Goal: Transaction & Acquisition: Purchase product/service

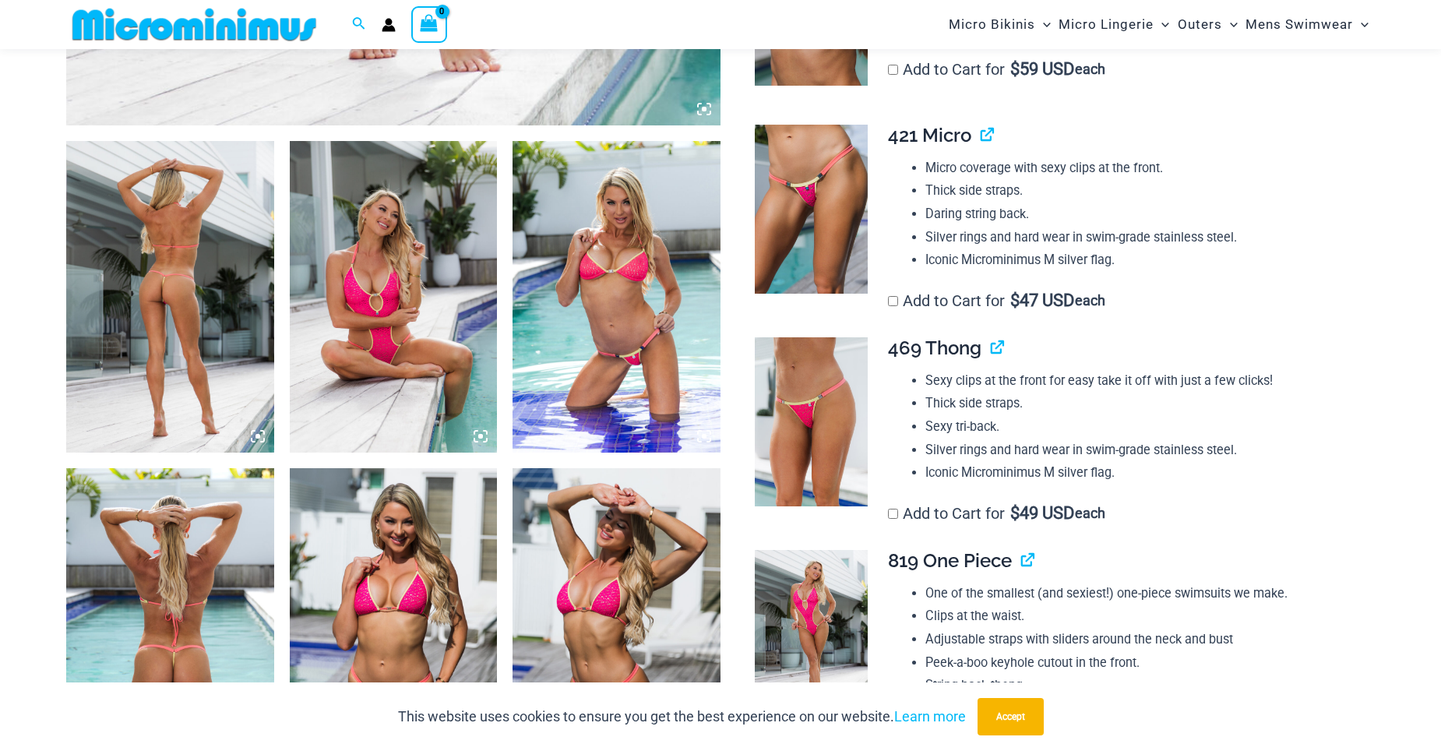
scroll to position [1000, 0]
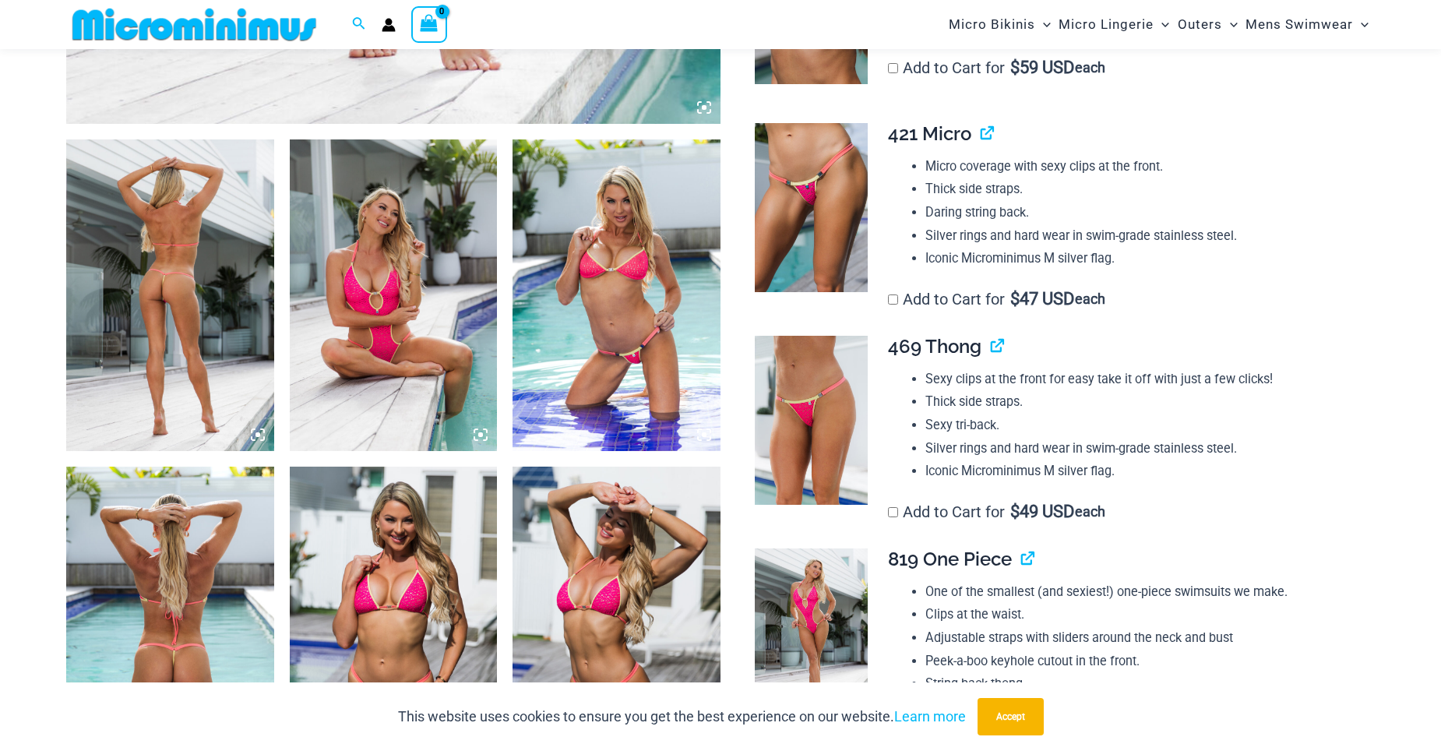
click at [216, 337] on img at bounding box center [170, 295] width 208 height 312
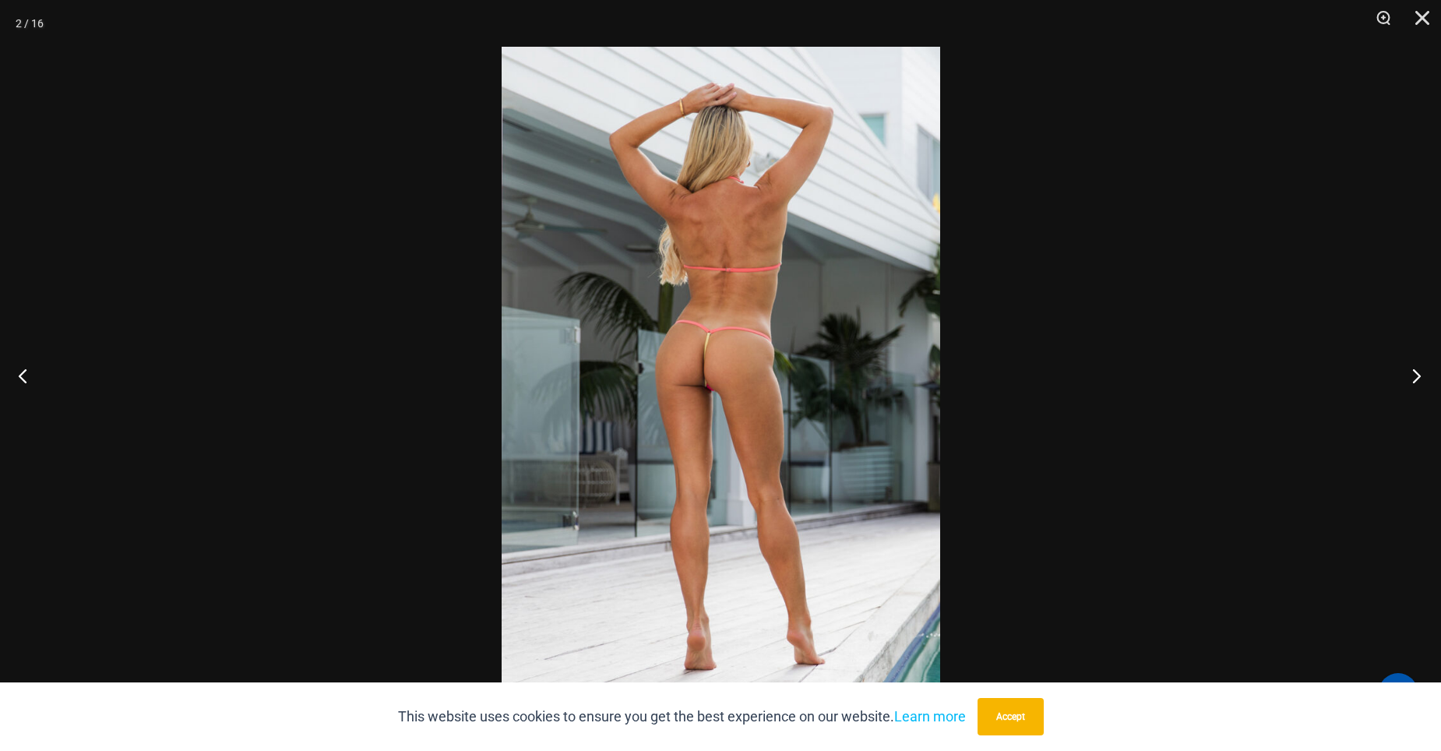
click at [1415, 376] on button "Next" at bounding box center [1412, 376] width 58 height 78
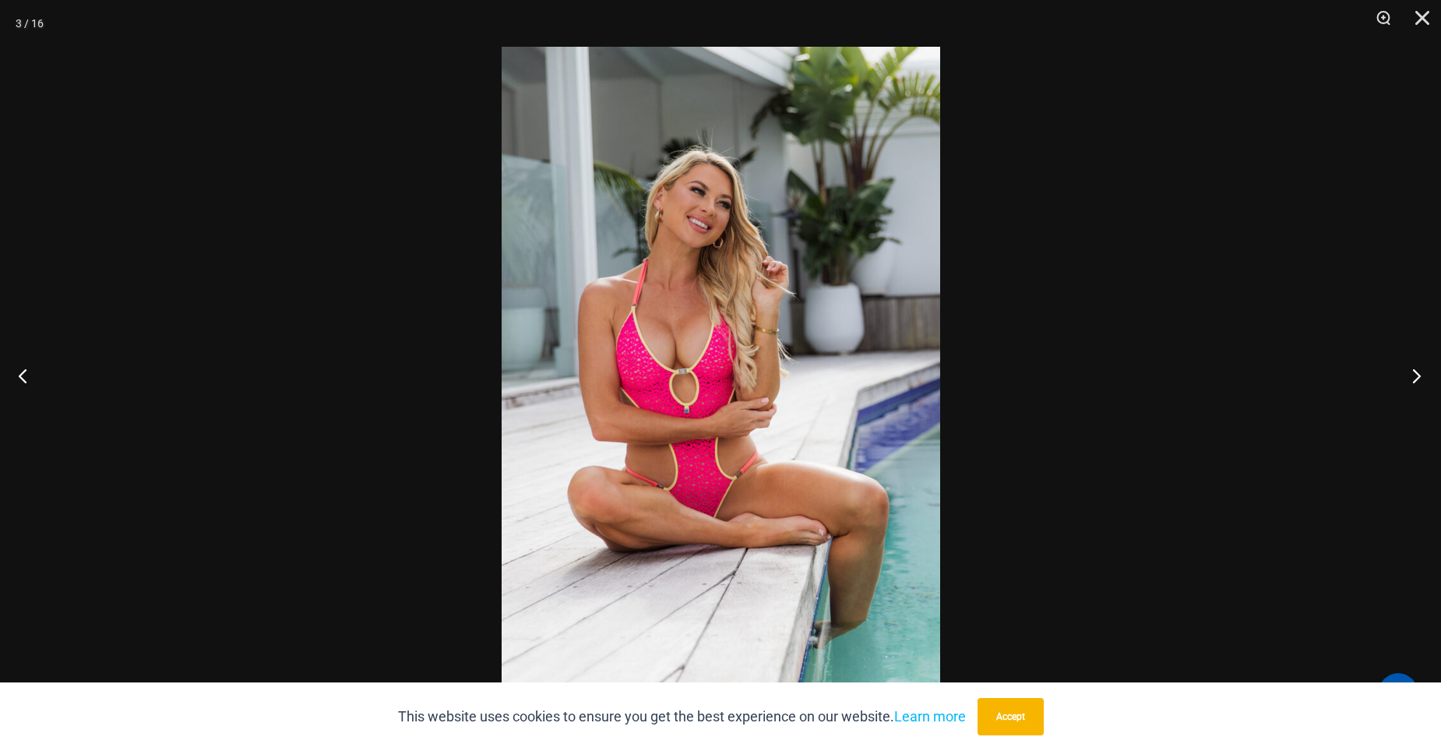
click at [1413, 376] on button "Next" at bounding box center [1412, 376] width 58 height 78
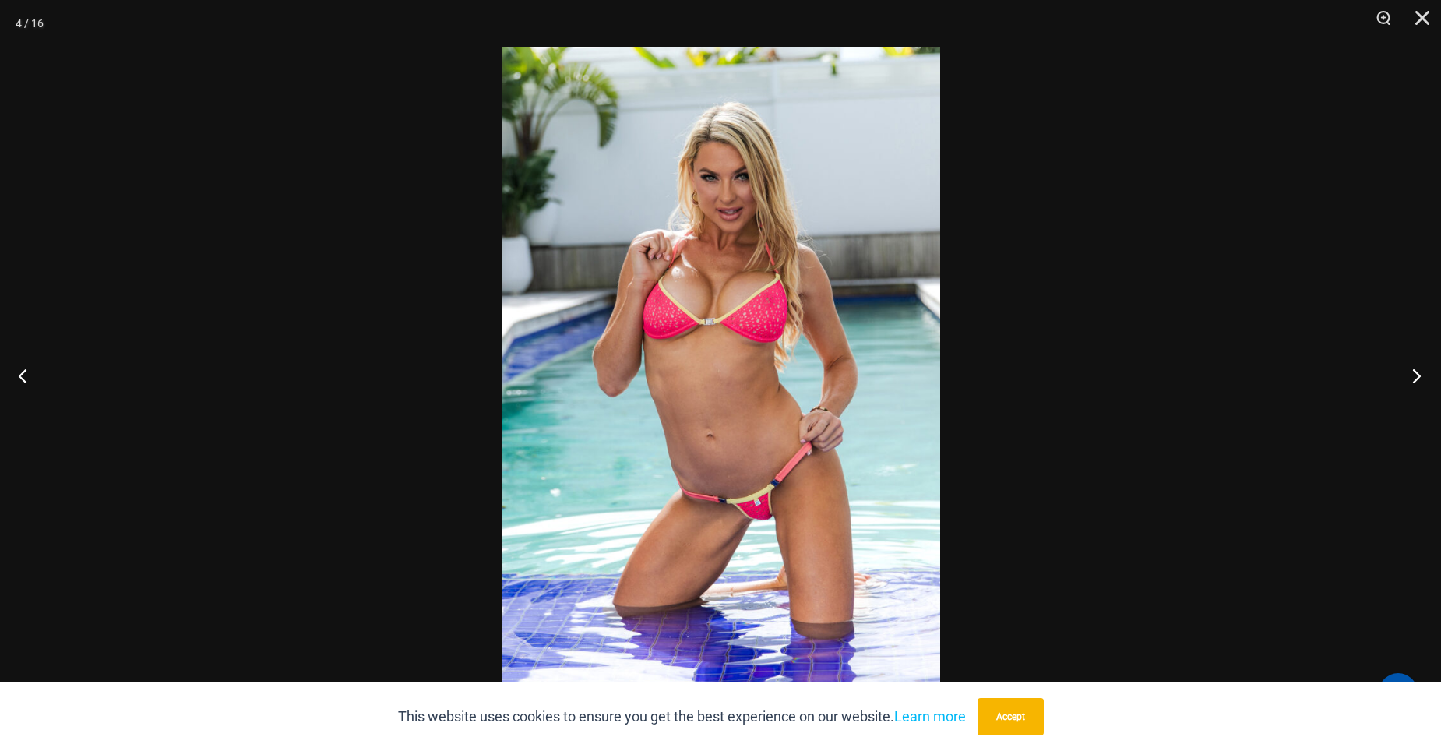
click at [1412, 377] on button "Next" at bounding box center [1412, 376] width 58 height 78
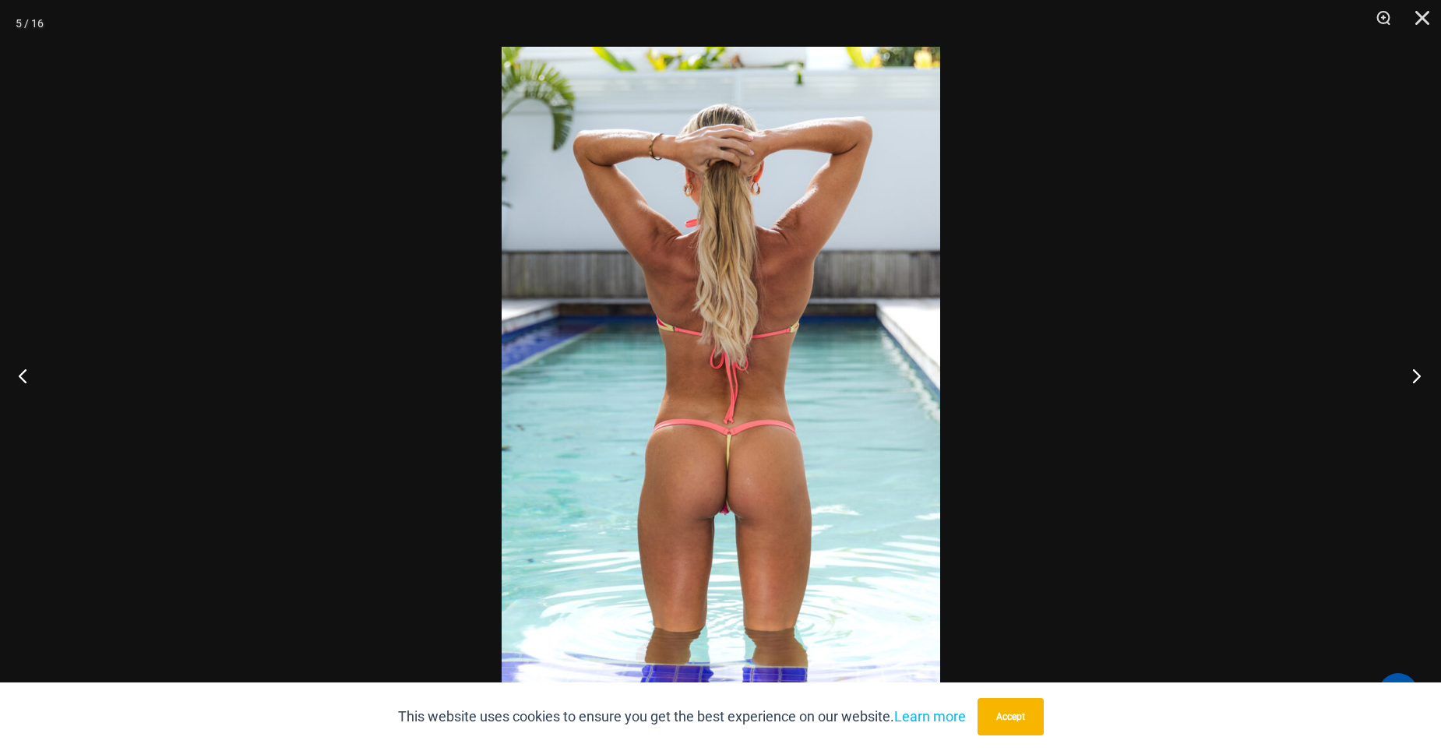
click at [1412, 377] on button "Next" at bounding box center [1412, 376] width 58 height 78
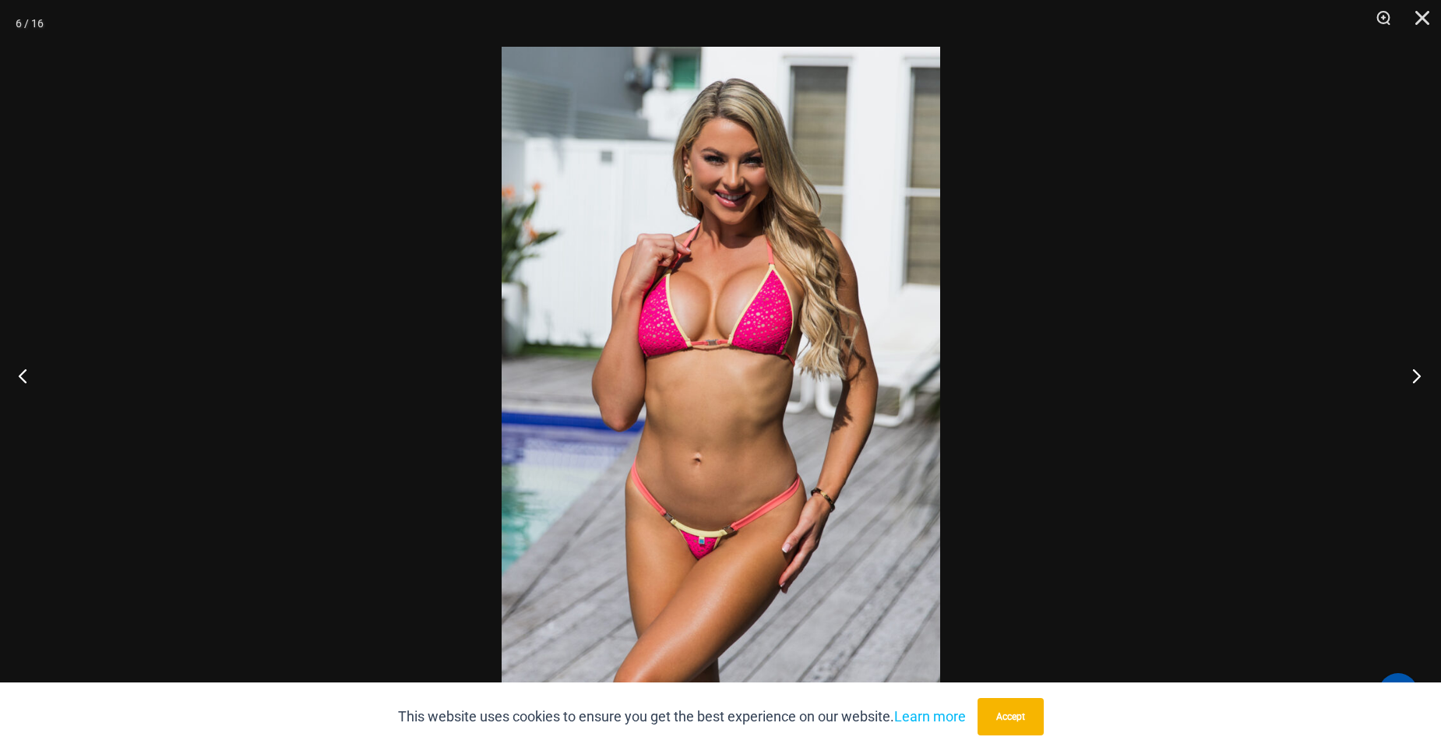
click at [1412, 377] on button "Next" at bounding box center [1412, 376] width 58 height 78
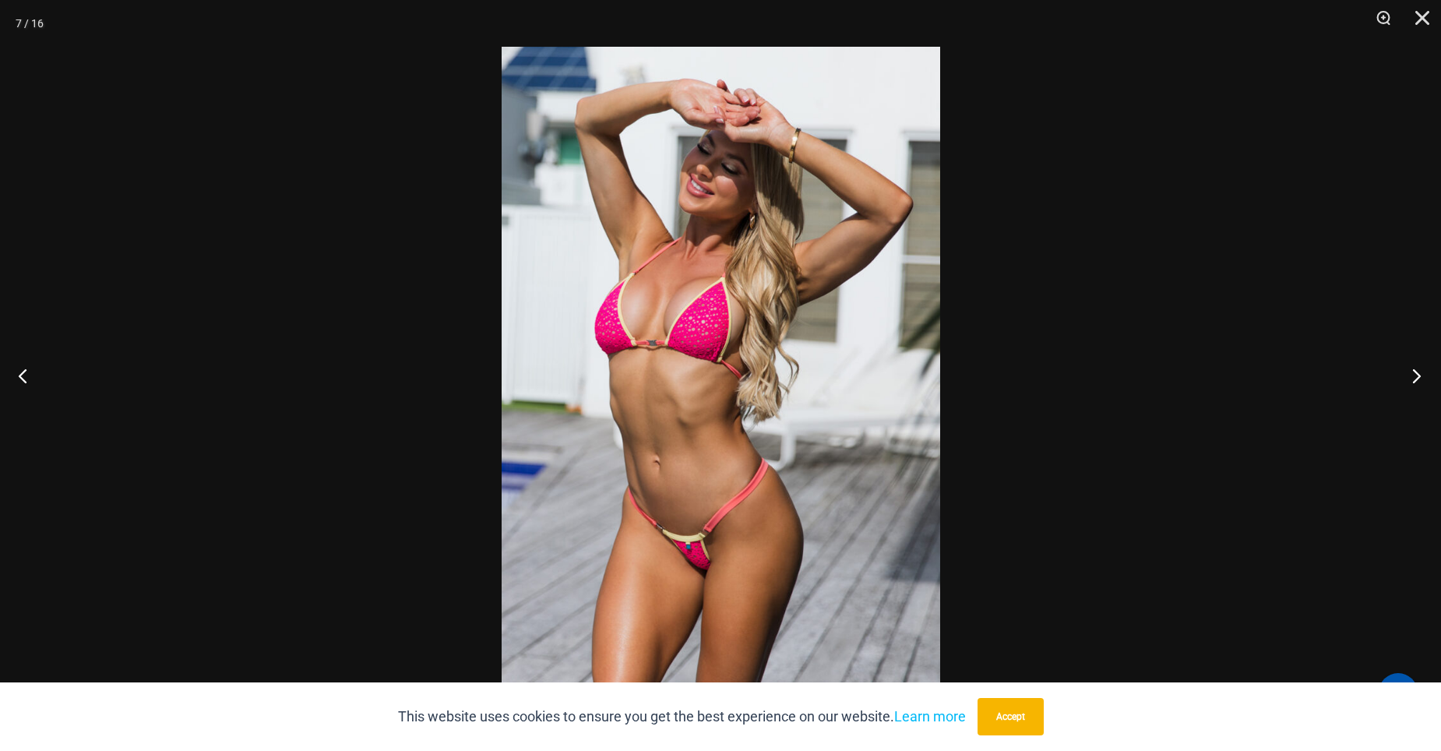
click at [1412, 377] on button "Next" at bounding box center [1412, 376] width 58 height 78
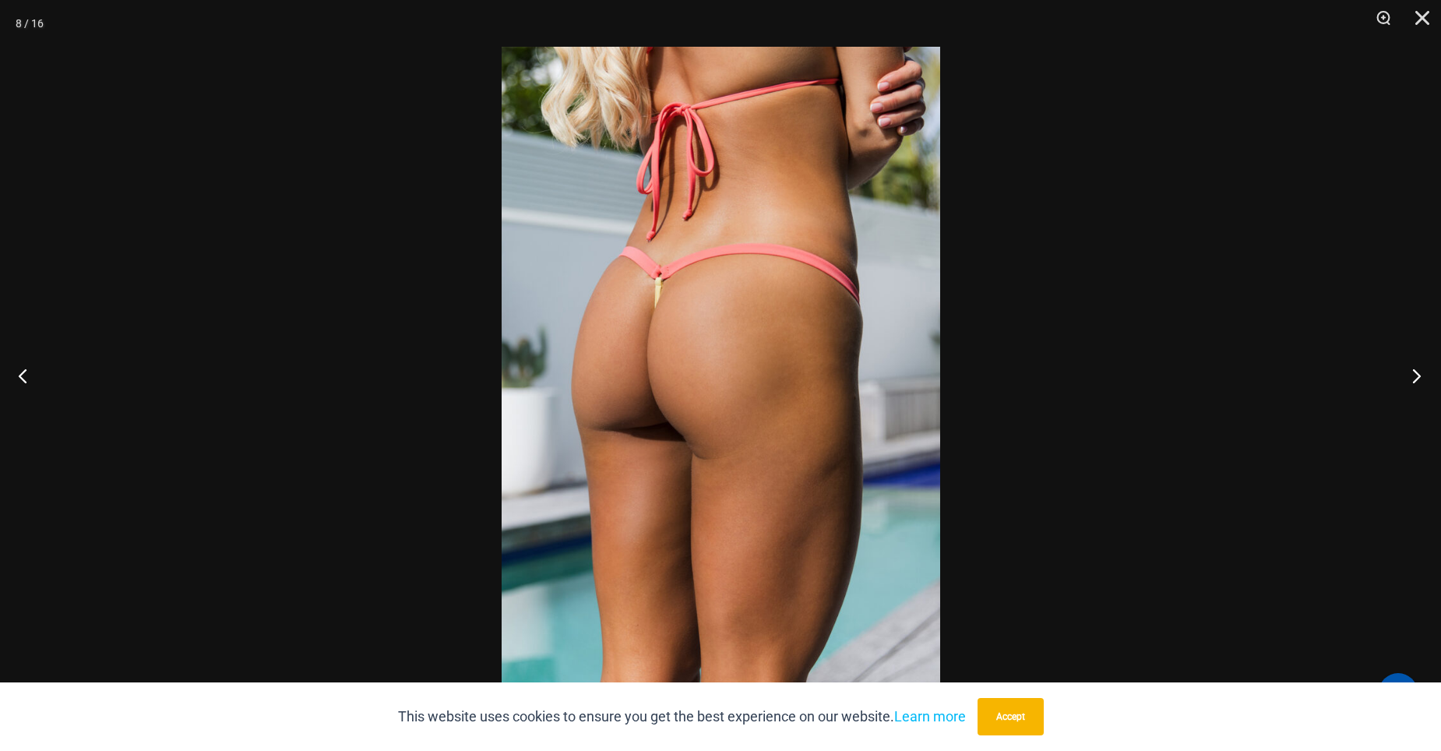
click at [1412, 377] on button "Next" at bounding box center [1412, 376] width 58 height 78
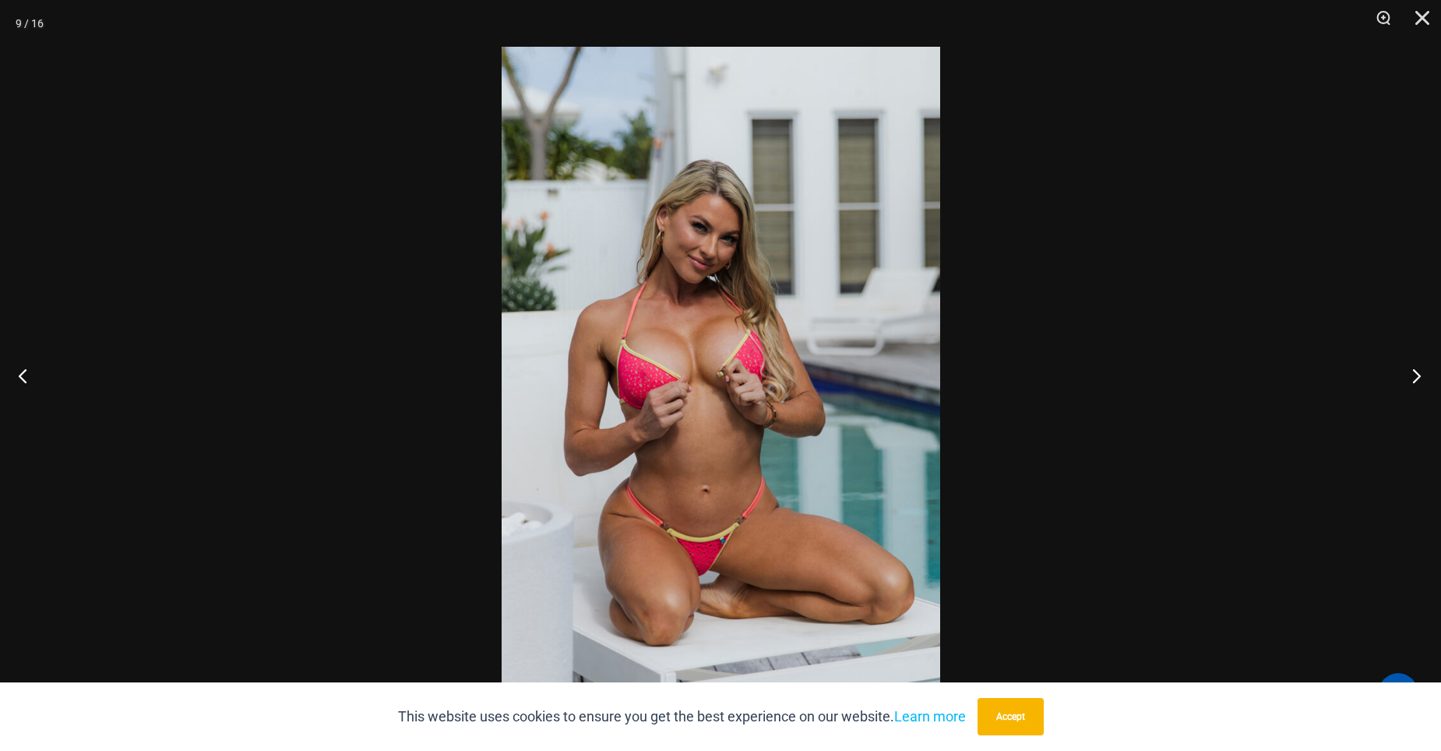
click at [1412, 377] on button "Next" at bounding box center [1412, 376] width 58 height 78
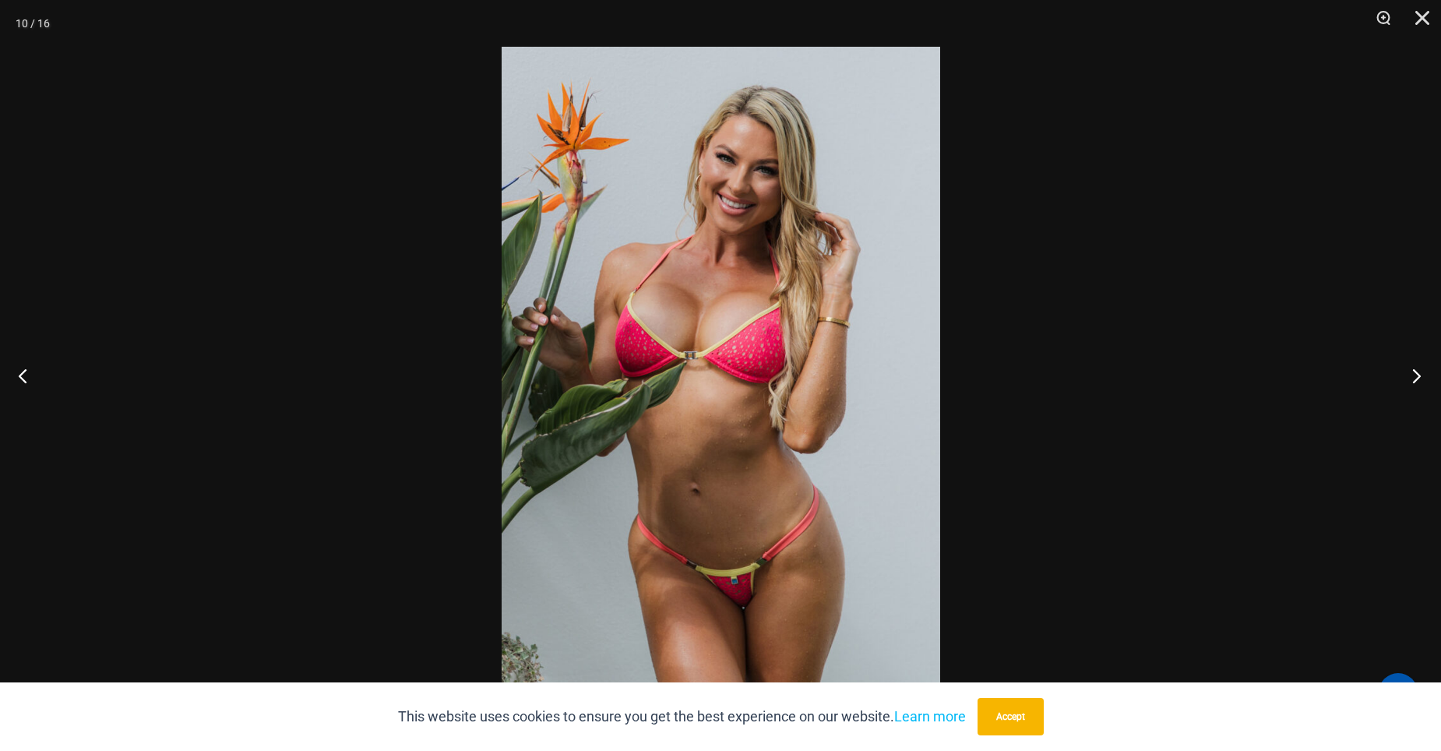
click at [1412, 377] on button "Next" at bounding box center [1412, 376] width 58 height 78
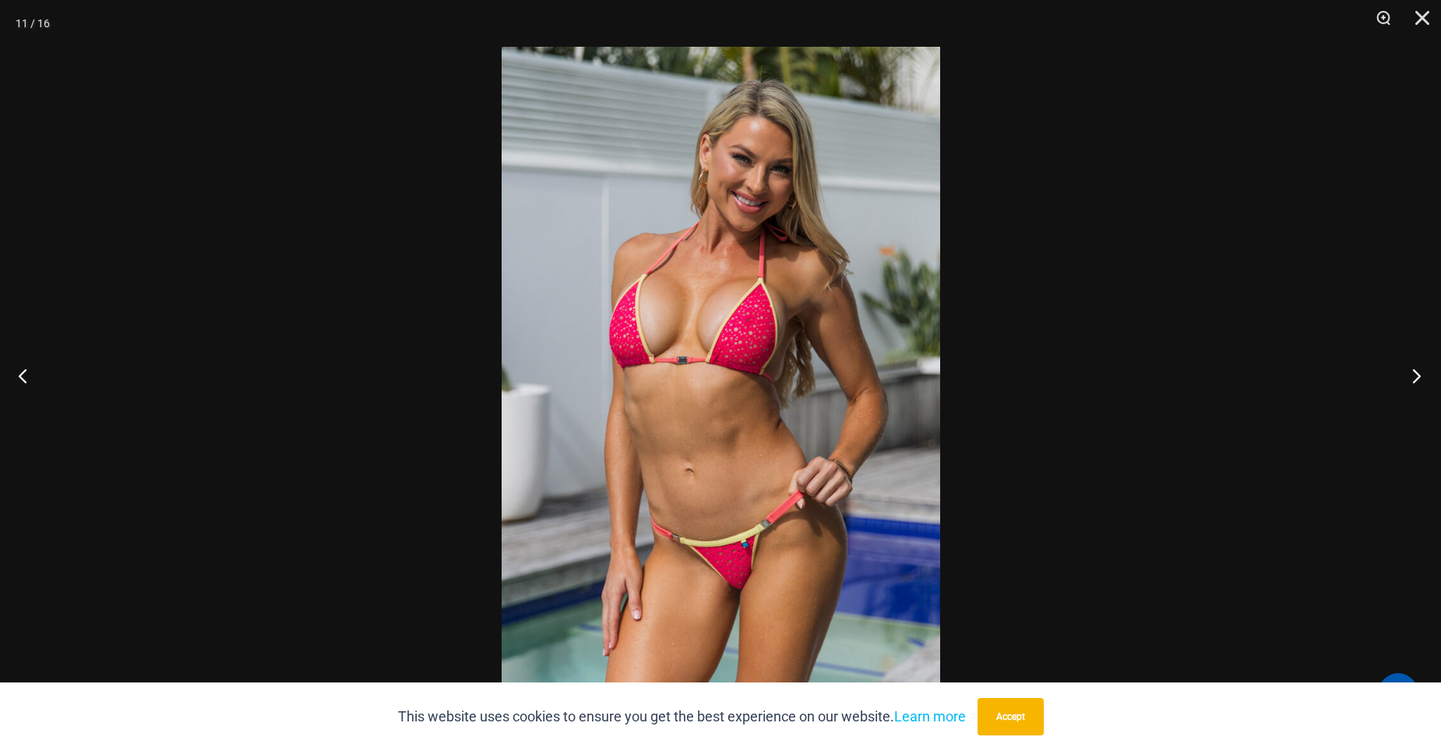
click at [1412, 377] on button "Next" at bounding box center [1412, 376] width 58 height 78
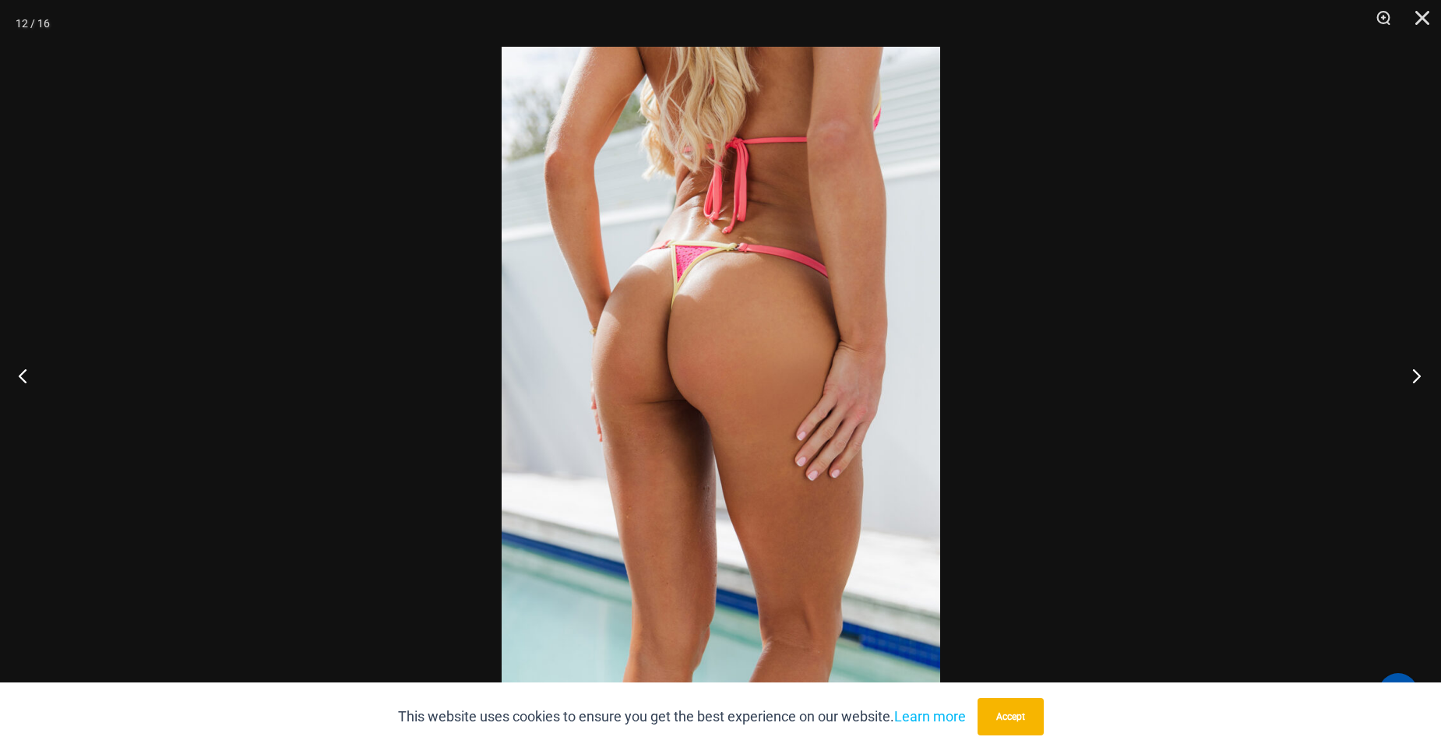
click at [1412, 377] on button "Next" at bounding box center [1412, 376] width 58 height 78
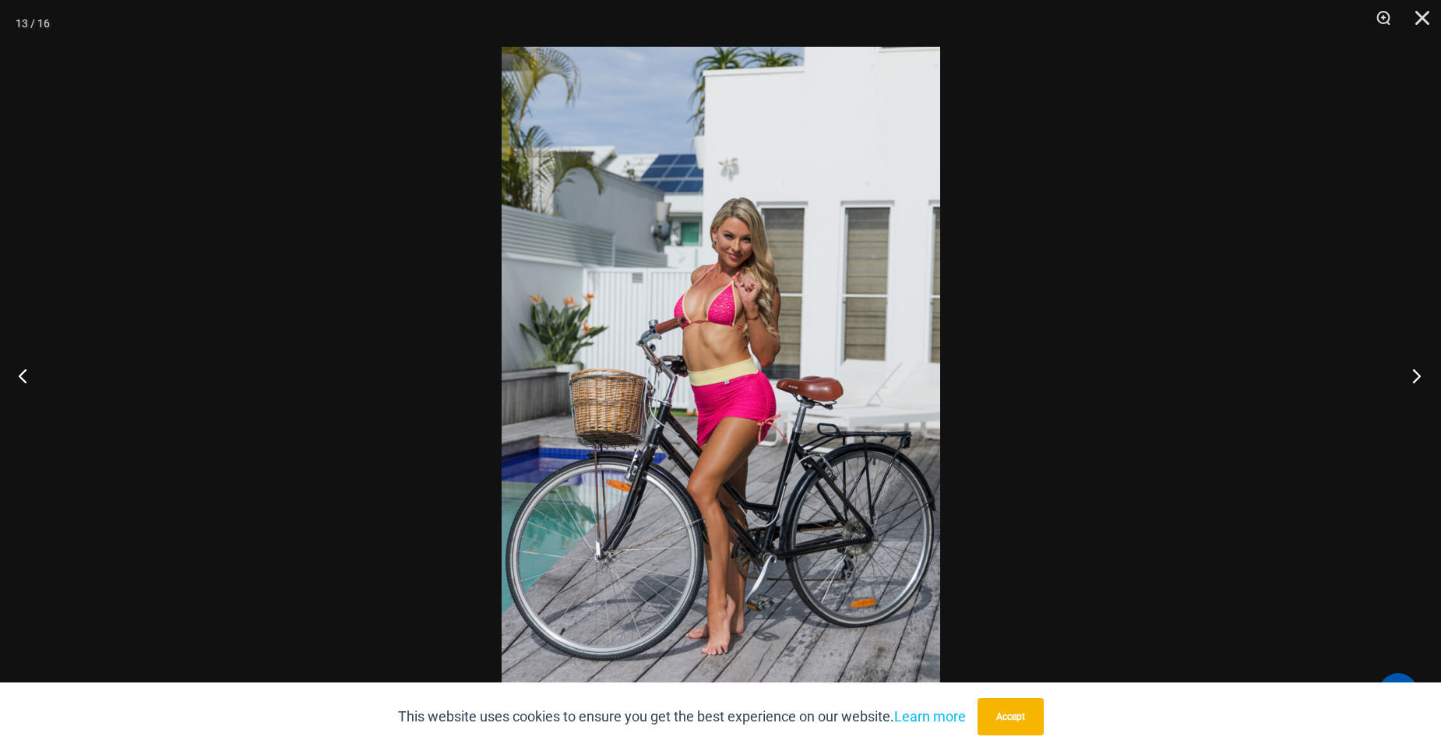
click at [1412, 377] on button "Next" at bounding box center [1412, 376] width 58 height 78
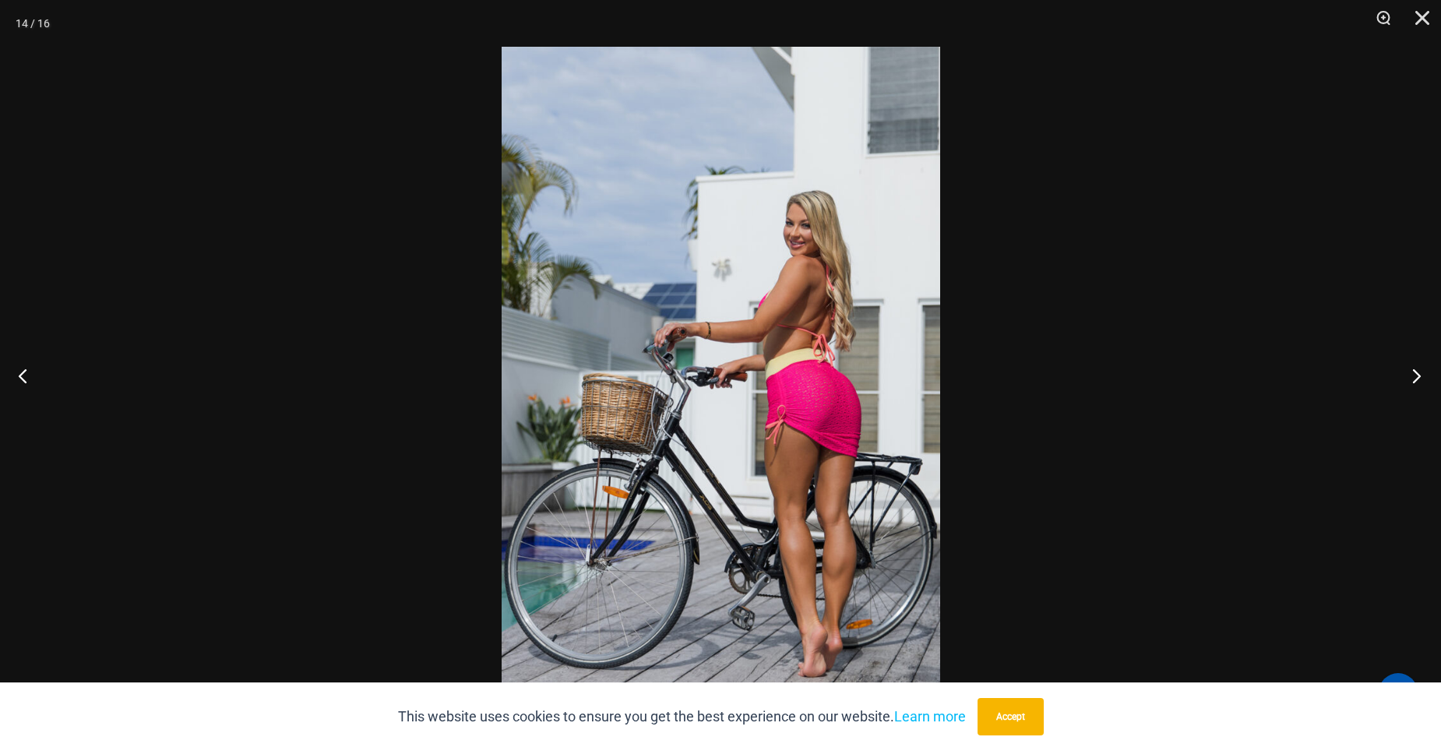
click at [1412, 377] on button "Next" at bounding box center [1412, 376] width 58 height 78
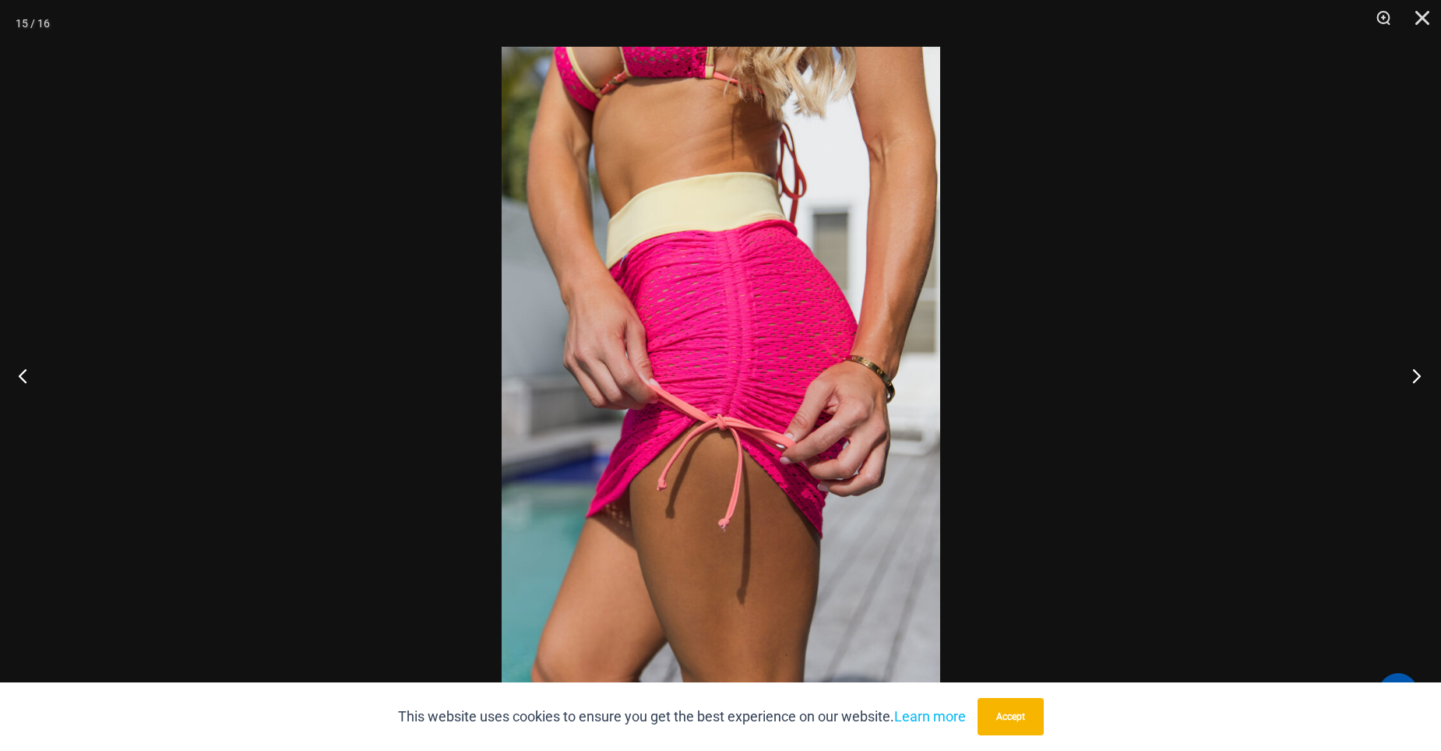
click at [1412, 377] on button "Next" at bounding box center [1412, 376] width 58 height 78
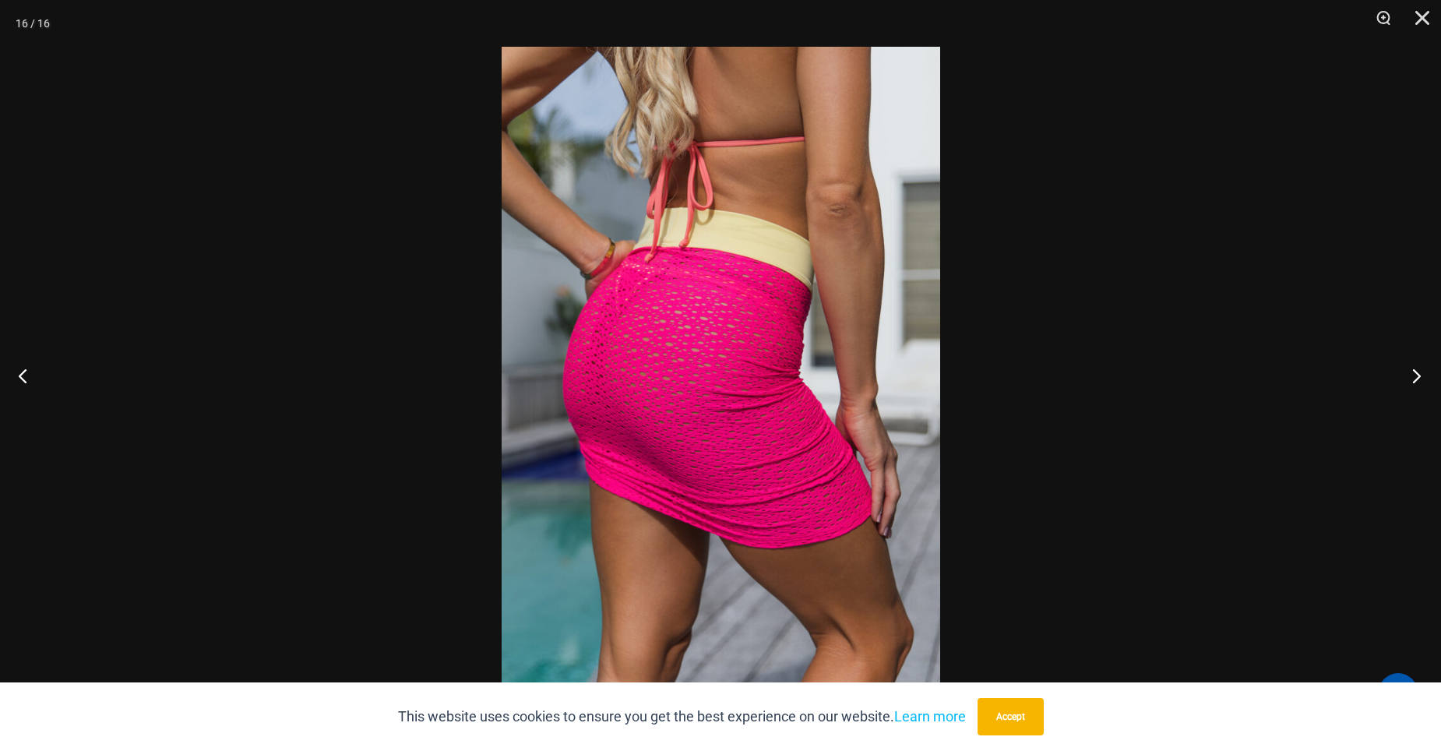
click at [1412, 377] on button "Next" at bounding box center [1412, 376] width 58 height 78
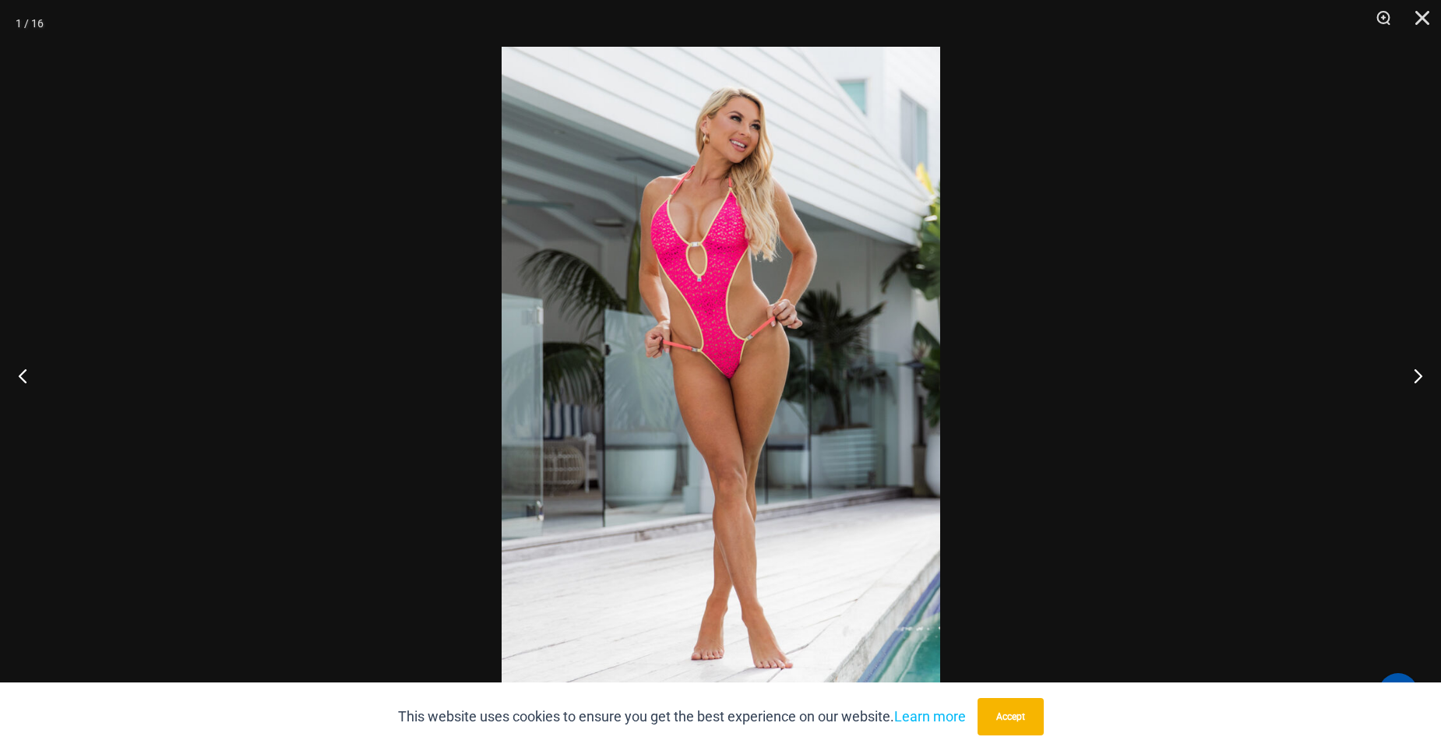
click at [705, 342] on img at bounding box center [721, 376] width 439 height 658
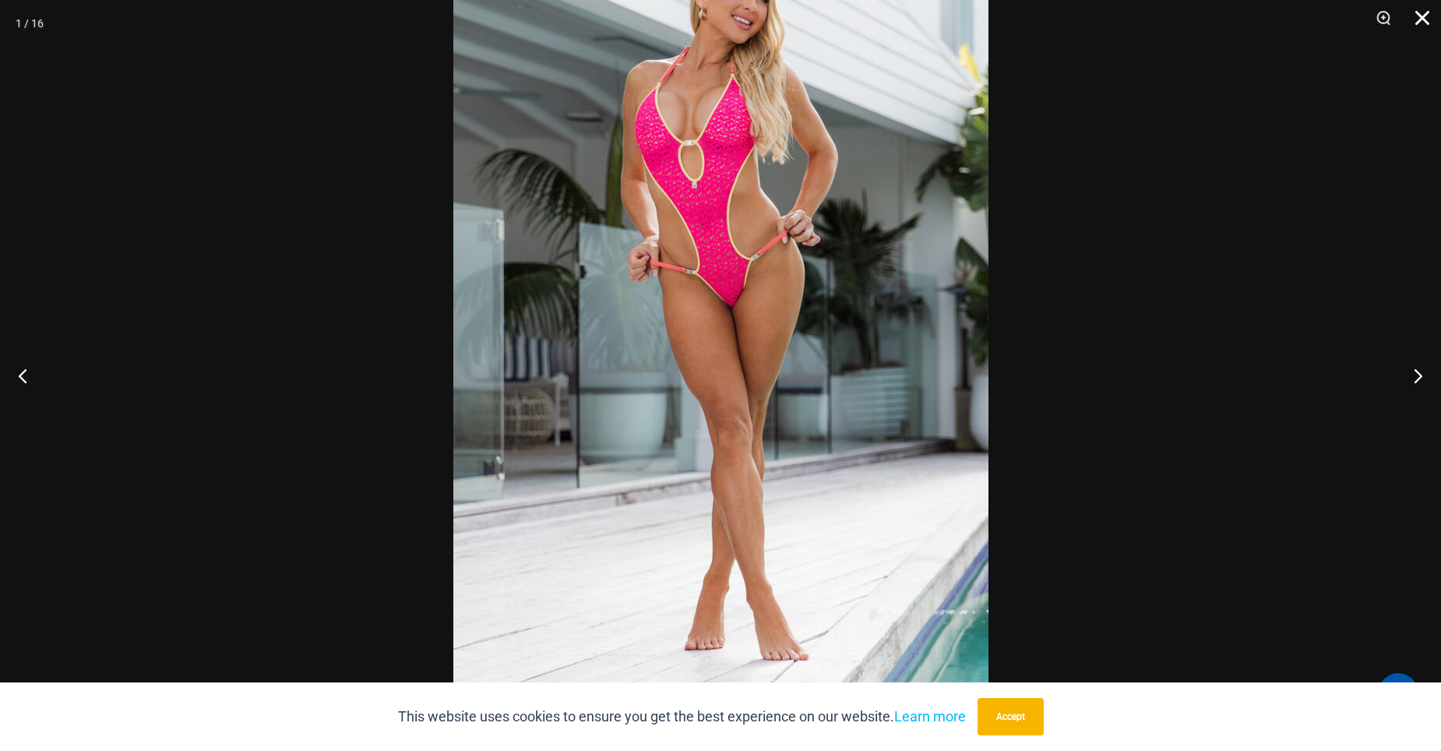
click at [1423, 15] on button "Close" at bounding box center [1417, 23] width 39 height 47
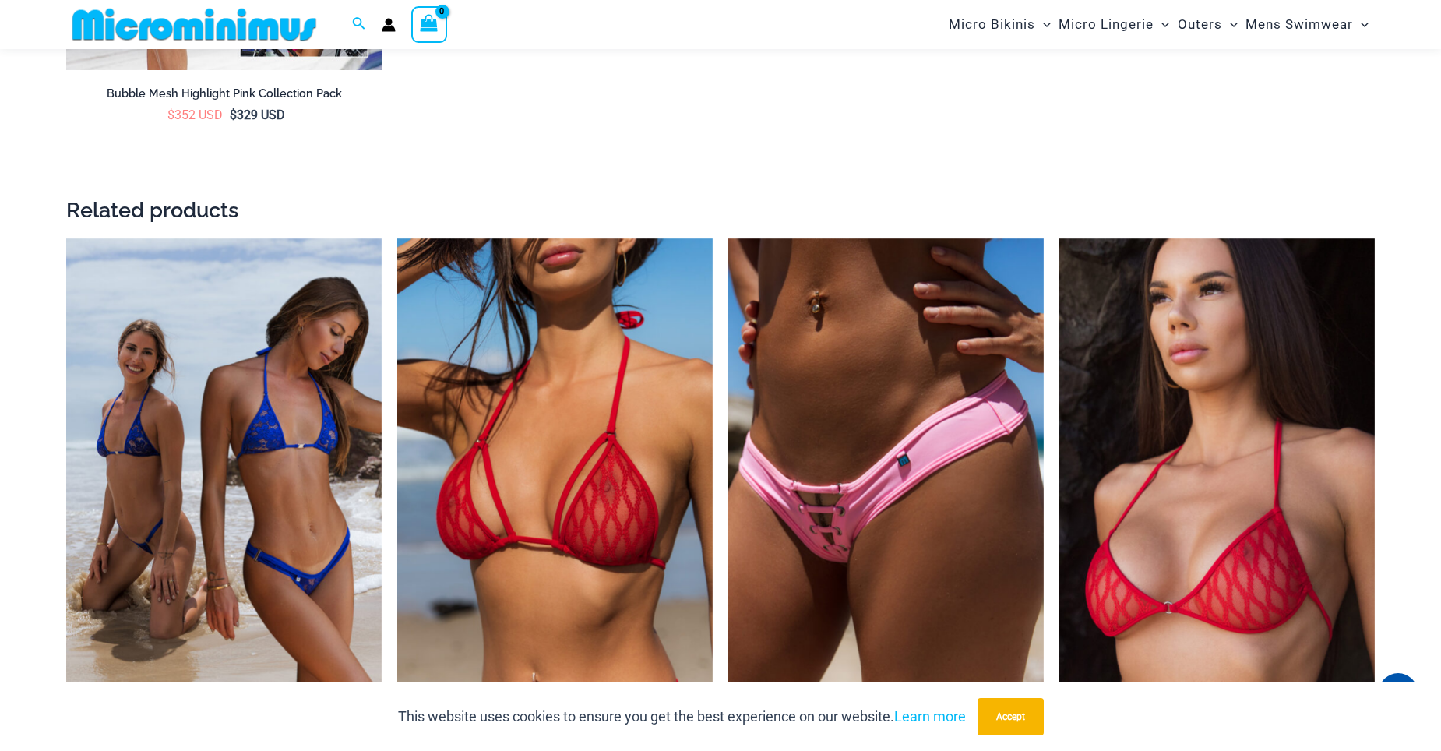
scroll to position [3259, 0]
